Goal: Task Accomplishment & Management: Use online tool/utility

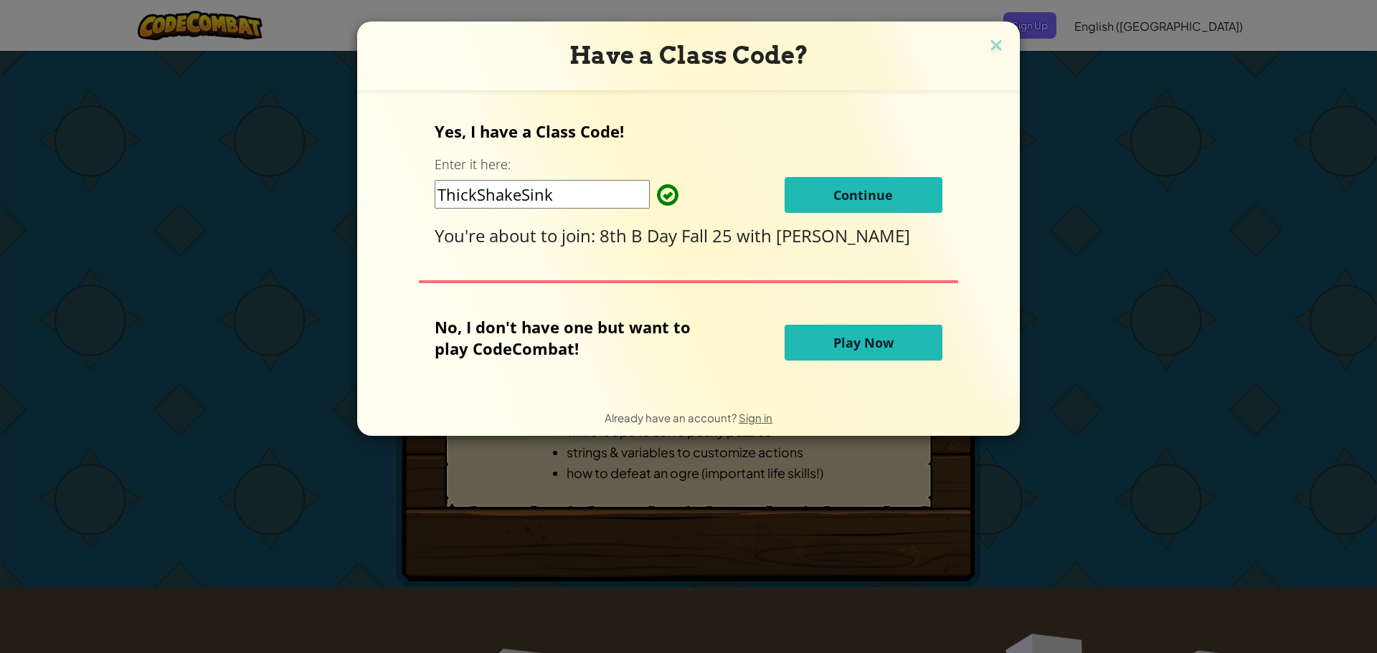
click at [843, 194] on span "Continue" at bounding box center [863, 194] width 60 height 17
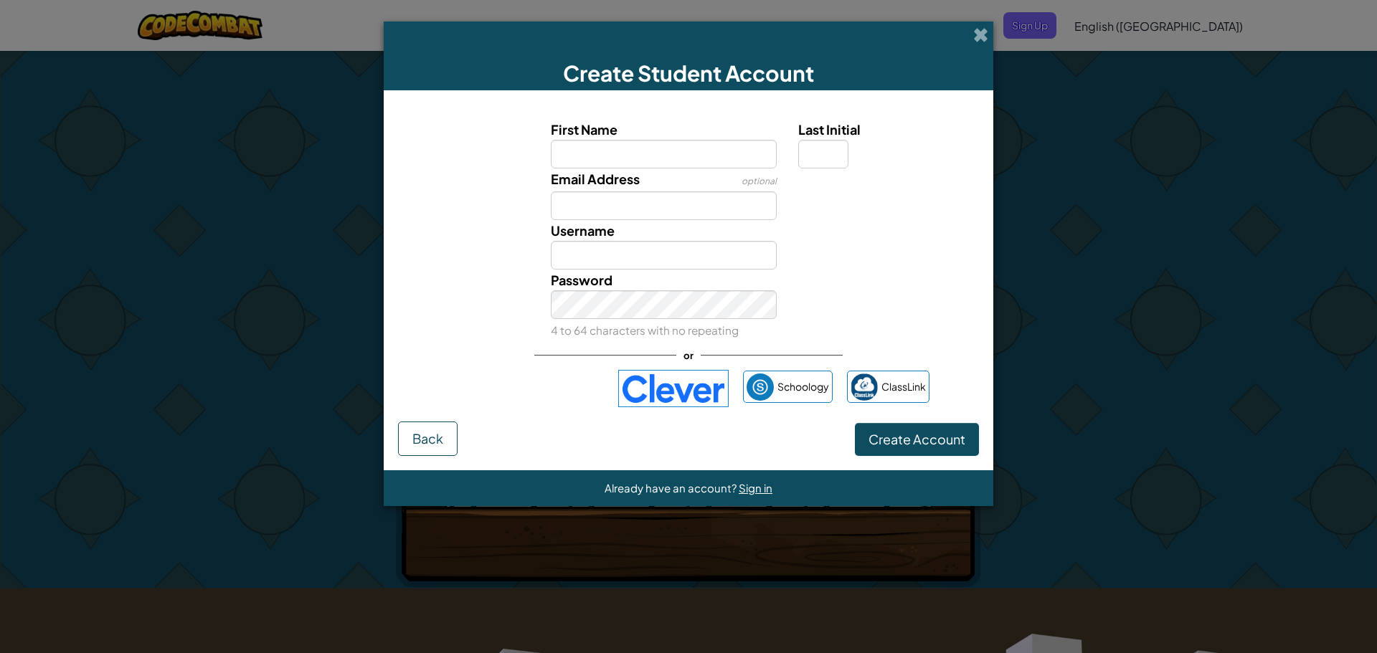
click at [718, 385] on img at bounding box center [673, 388] width 110 height 37
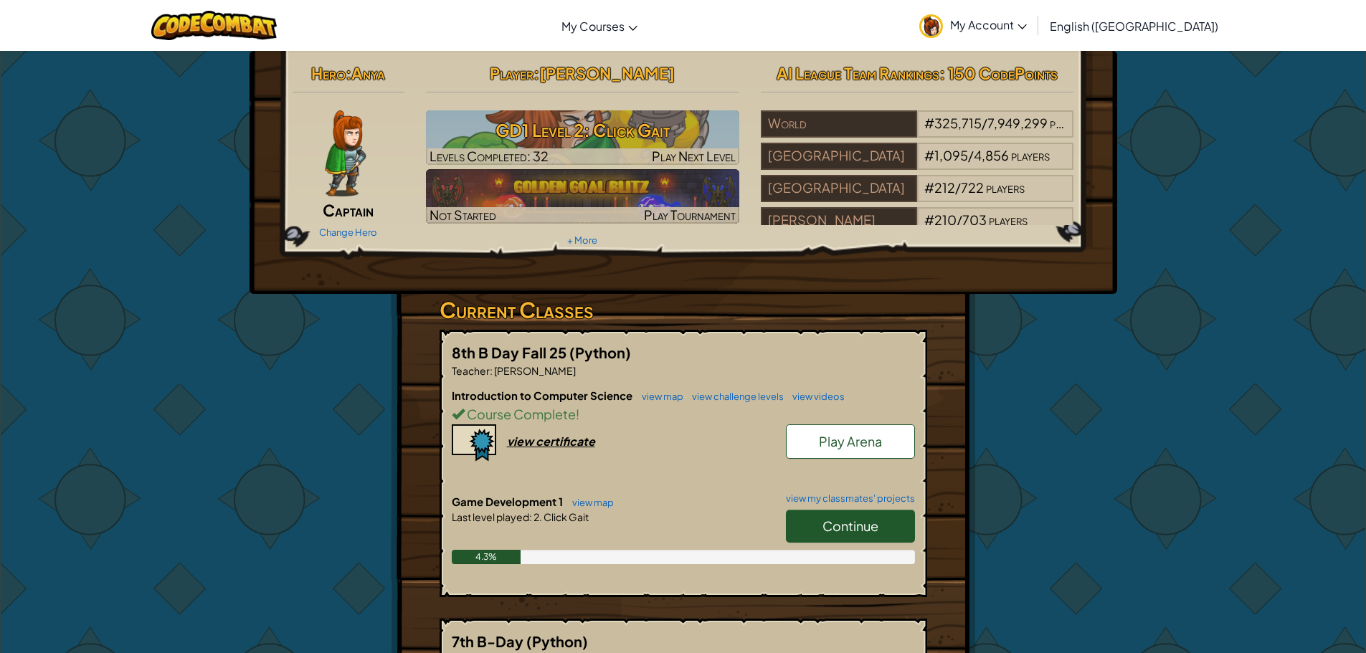
click at [889, 529] on link "Continue" at bounding box center [850, 526] width 129 height 33
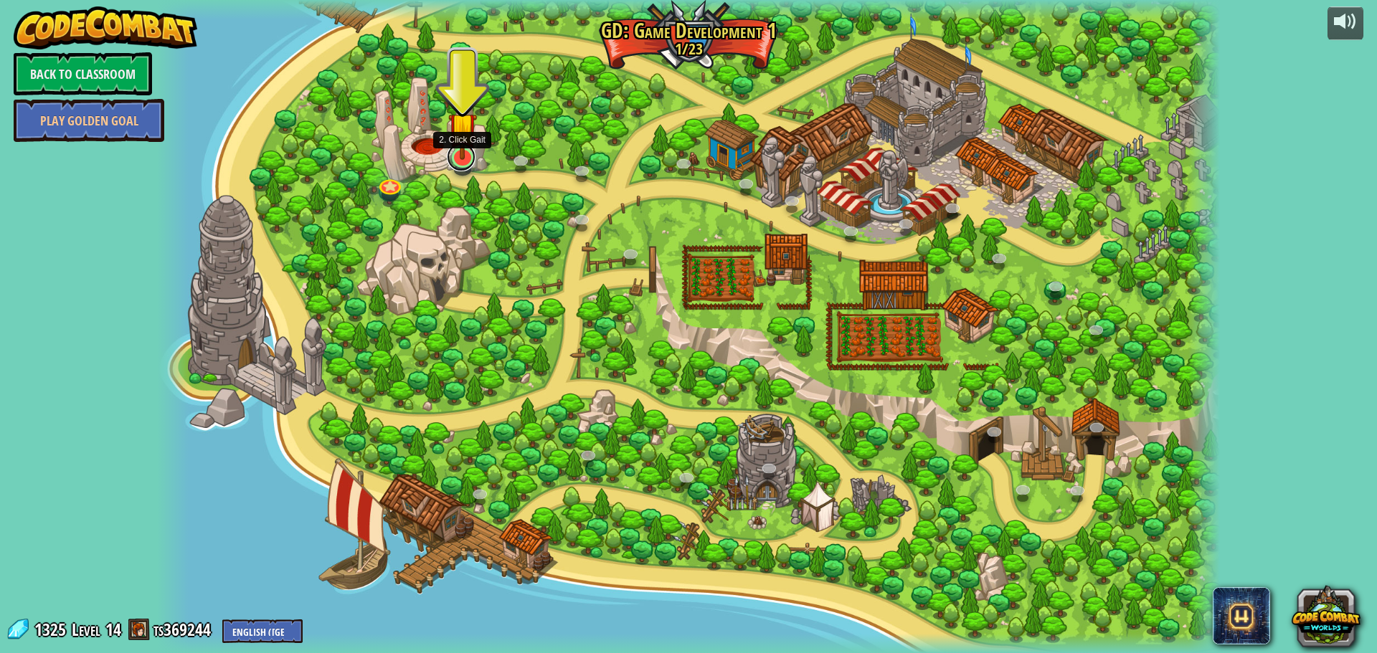
click at [461, 161] on link at bounding box center [461, 157] width 29 height 29
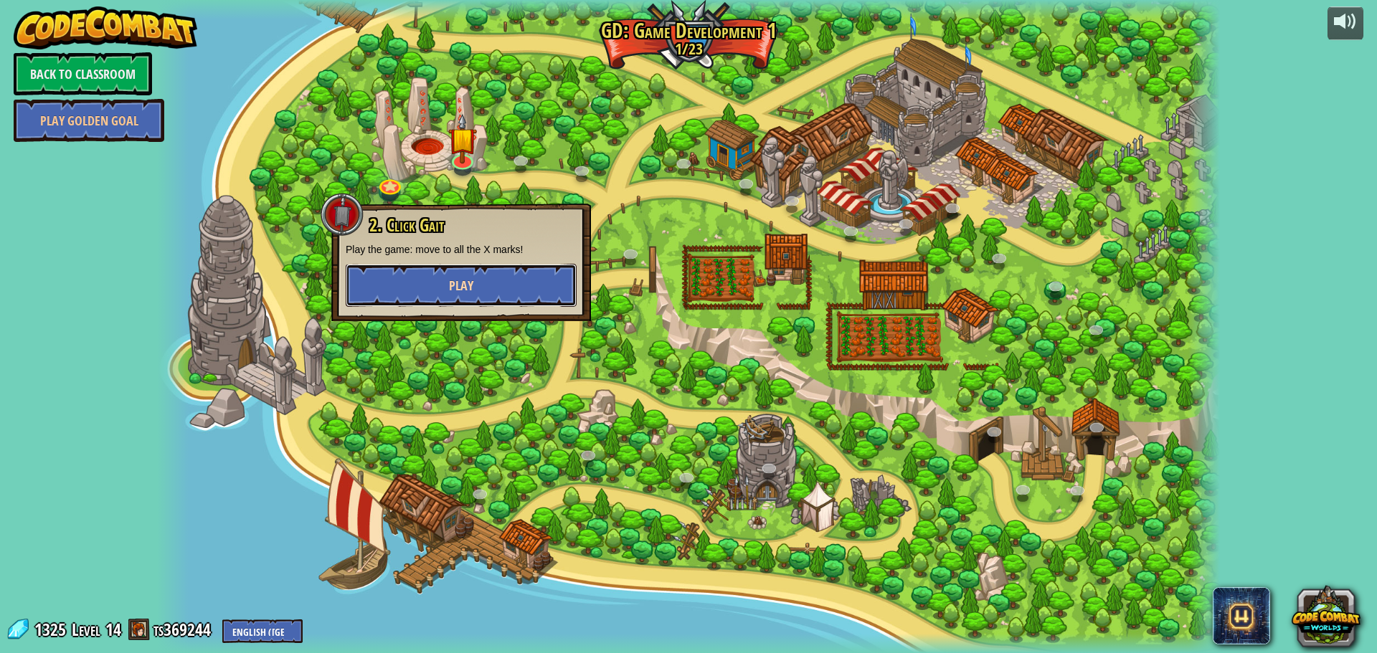
click at [445, 274] on button "Play" at bounding box center [461, 285] width 231 height 43
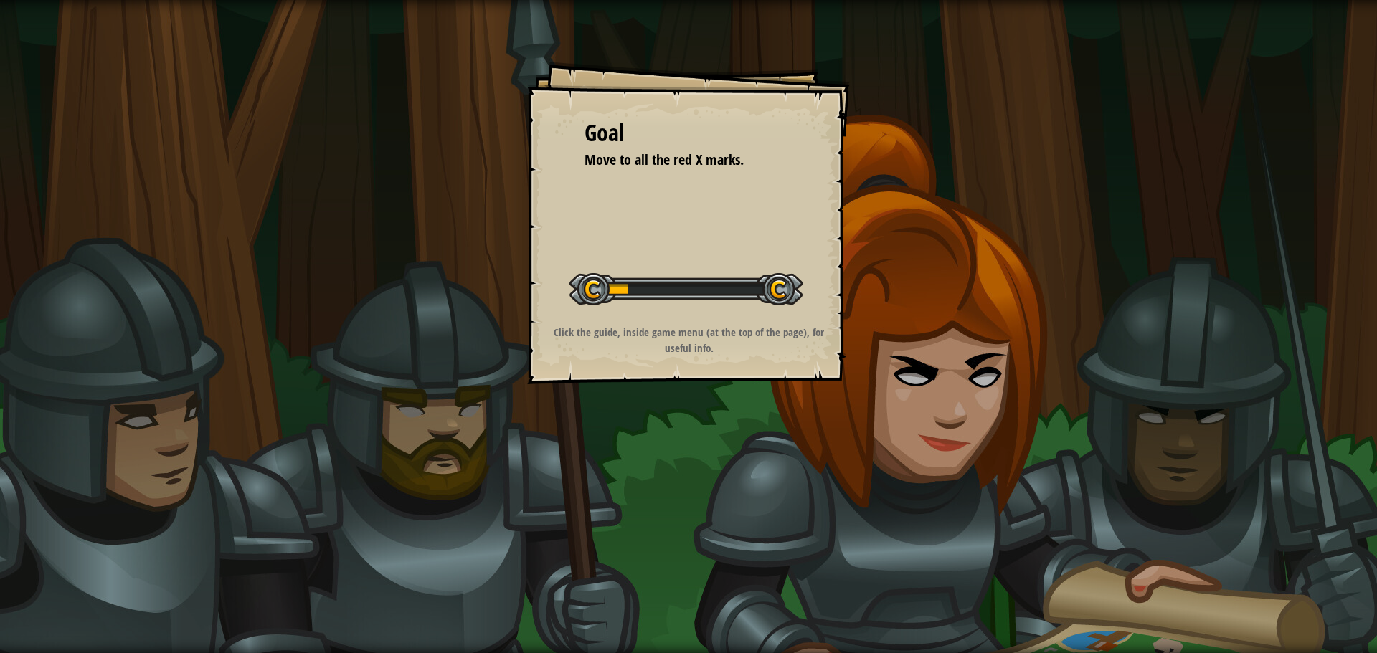
click at [1027, 562] on div "Goal Move to all the red X marks. Start Level Error loading from server. Try re…" at bounding box center [688, 326] width 1377 height 653
click at [719, 347] on div "Click the guide, inside game menu (at the top of the page), for useful info." at bounding box center [689, 340] width 288 height 31
